Goal: Complete application form

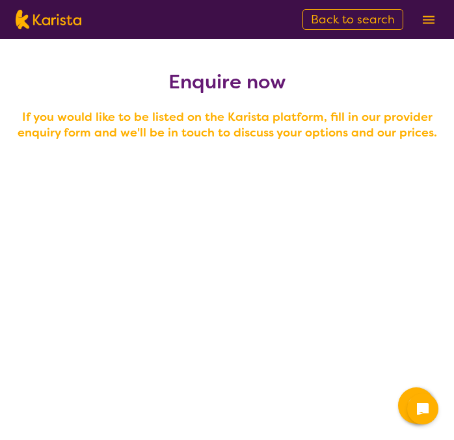
scroll to position [1205, 0]
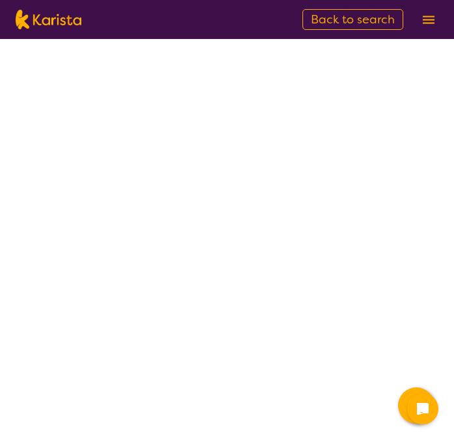
select select "tfa_95"
select select "tfa_88"
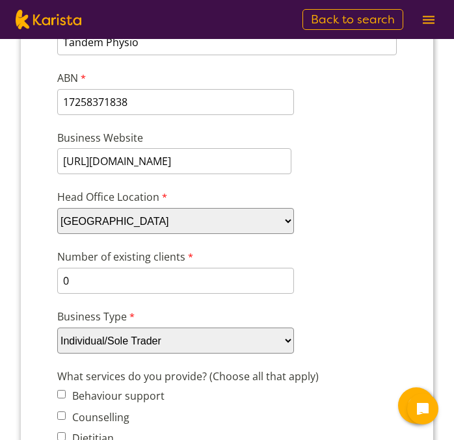
scroll to position [200, 0]
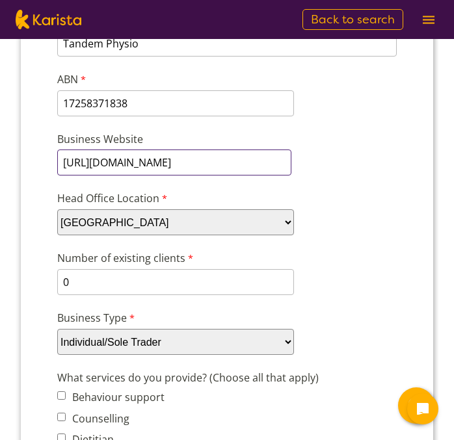
click at [252, 165] on input "[URL][DOMAIN_NAME]" at bounding box center [174, 163] width 234 height 26
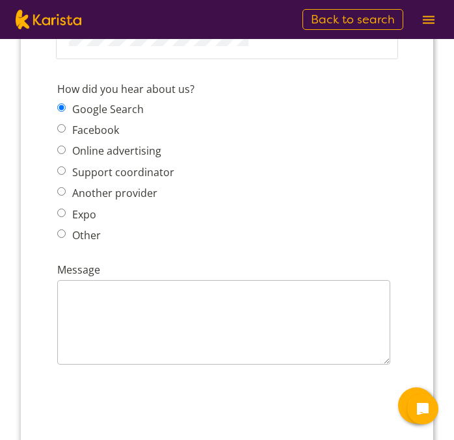
scroll to position [1775, 0]
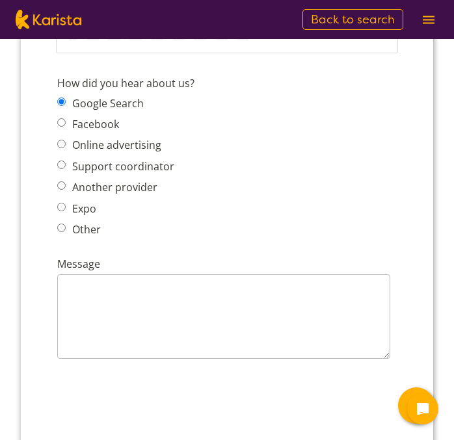
type input "[URL][DOMAIN_NAME]"
click at [62, 224] on input "Other" at bounding box center [61, 228] width 8 height 8
radio input "true"
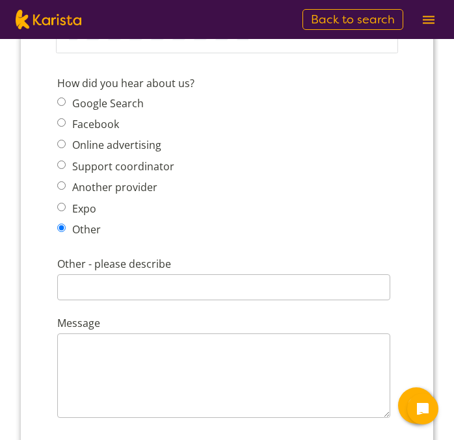
click at [62, 98] on input "Google Search" at bounding box center [61, 102] width 8 height 8
radio input "true"
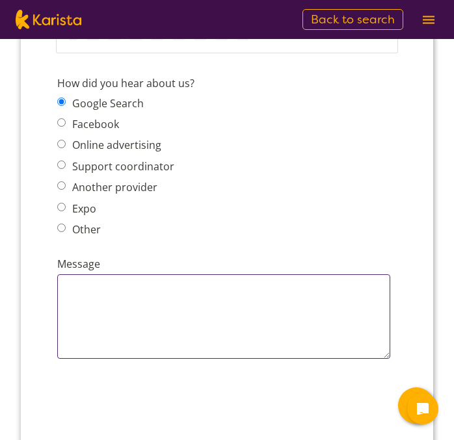
click at [116, 311] on textarea "Message" at bounding box center [223, 316] width 333 height 85
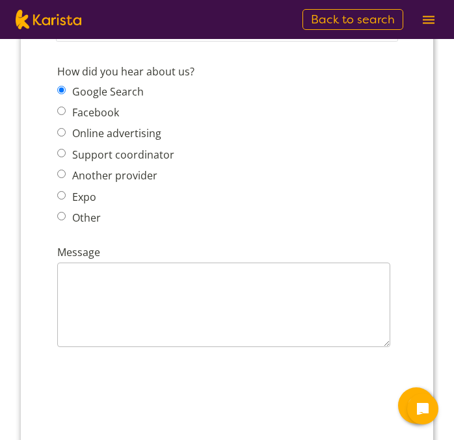
scroll to position [1782, 0]
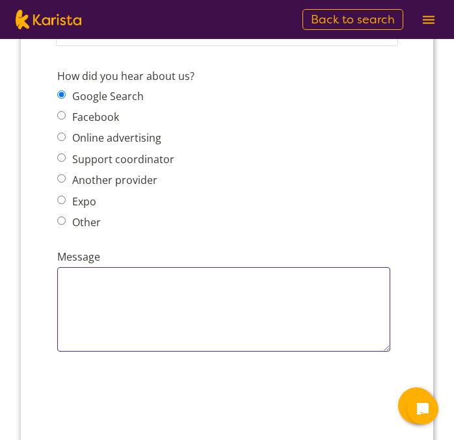
click at [142, 267] on textarea "Message" at bounding box center [223, 309] width 333 height 85
paste textarea "Hi [PERSON_NAME], I operate Tandem Physio (ABN 17258371838), a sole-trader, mob…"
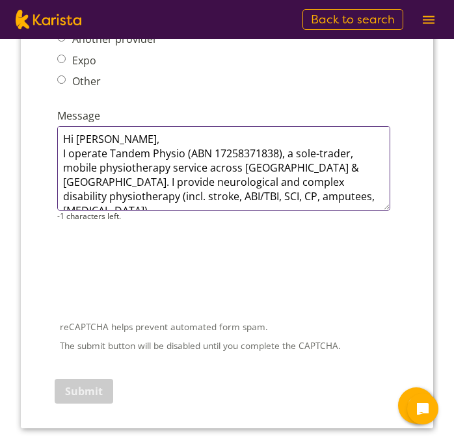
scroll to position [1915, 0]
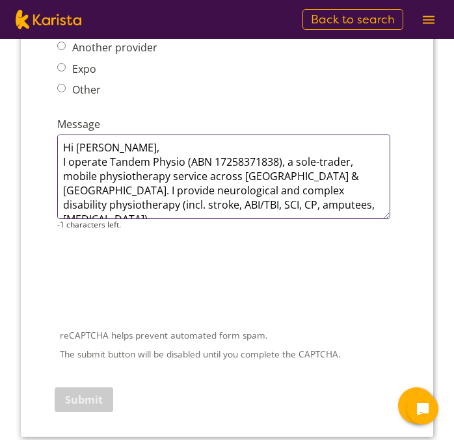
type textarea "Hi [PERSON_NAME], I operate Tandem Physio (ABN 17258371838), a sole-trader, mob…"
drag, startPoint x: 335, startPoint y: 189, endPoint x: 34, endPoint y: 132, distance: 306.4
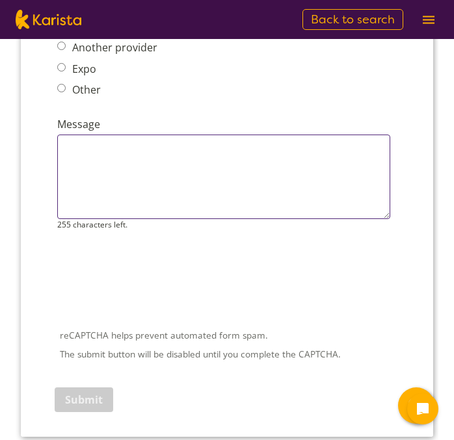
click at [170, 163] on textarea "Message" at bounding box center [223, 177] width 333 height 85
paste textarea "Sole-trader physiotherapist trading as Tandem Physio (ABN [PHONE_NUMBER]). Mobi…"
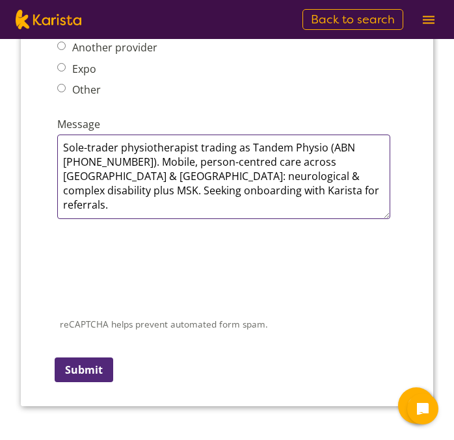
click at [64, 135] on textarea "Sole-trader physiotherapist trading as Tandem Physio (ABN [PHONE_NUMBER]). Mobi…" at bounding box center [223, 177] width 333 height 85
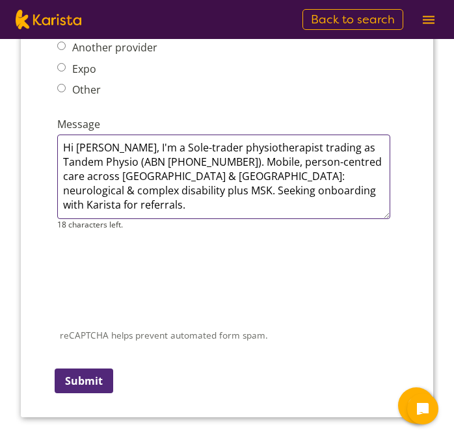
click at [148, 135] on textarea "Hi [PERSON_NAME], I'm a Sole-trader physiotherapist trading as Tandem Physio (A…" at bounding box center [223, 177] width 333 height 85
click at [230, 146] on textarea "Hi [PERSON_NAME], I'm a sole-trader physiotherapist trading as Tandem Physio (A…" at bounding box center [223, 177] width 333 height 85
click at [313, 174] on textarea "Hi [PERSON_NAME], I'm a sole-trader physiotherapist trading as Tandem Physio (A…" at bounding box center [223, 177] width 333 height 85
type textarea "Hi [PERSON_NAME], I'm a sole-trader physiotherapist trading as Tandem Physio (A…"
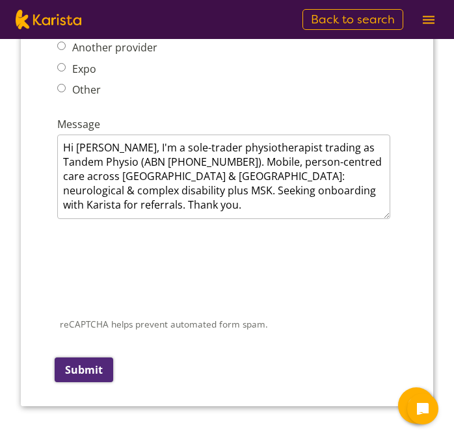
click at [75, 361] on input "Submit" at bounding box center [84, 370] width 59 height 25
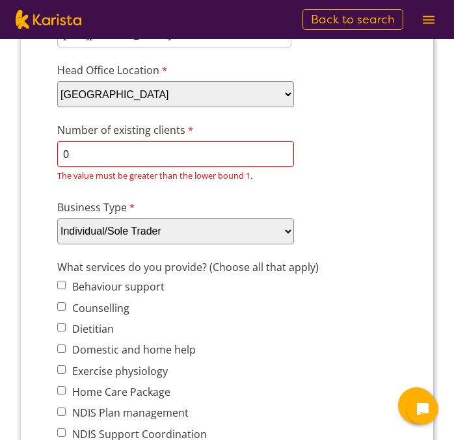
scroll to position [325, 0]
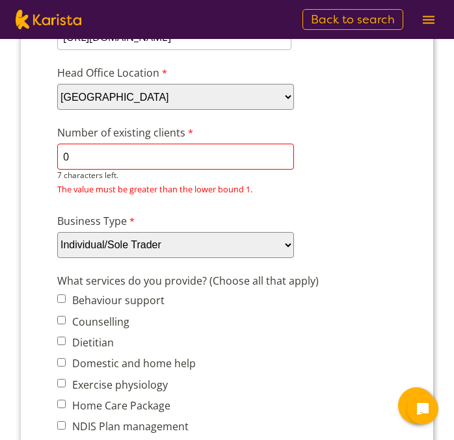
click at [132, 150] on input "0" at bounding box center [175, 157] width 237 height 26
type input "25"
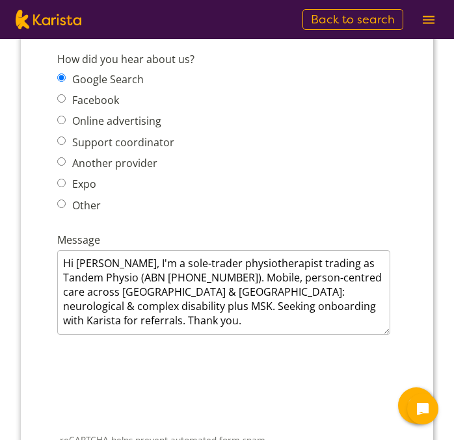
scroll to position [1919, 0]
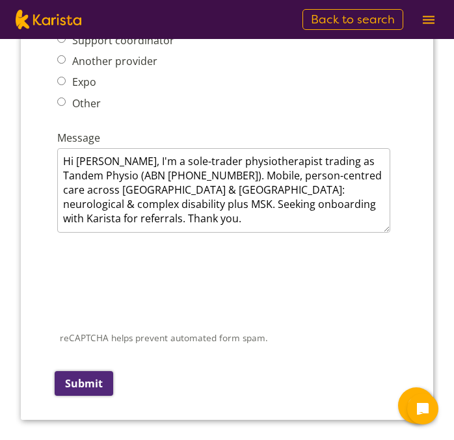
click at [97, 373] on input "Submit" at bounding box center [84, 383] width 59 height 25
